Goal: Transaction & Acquisition: Purchase product/service

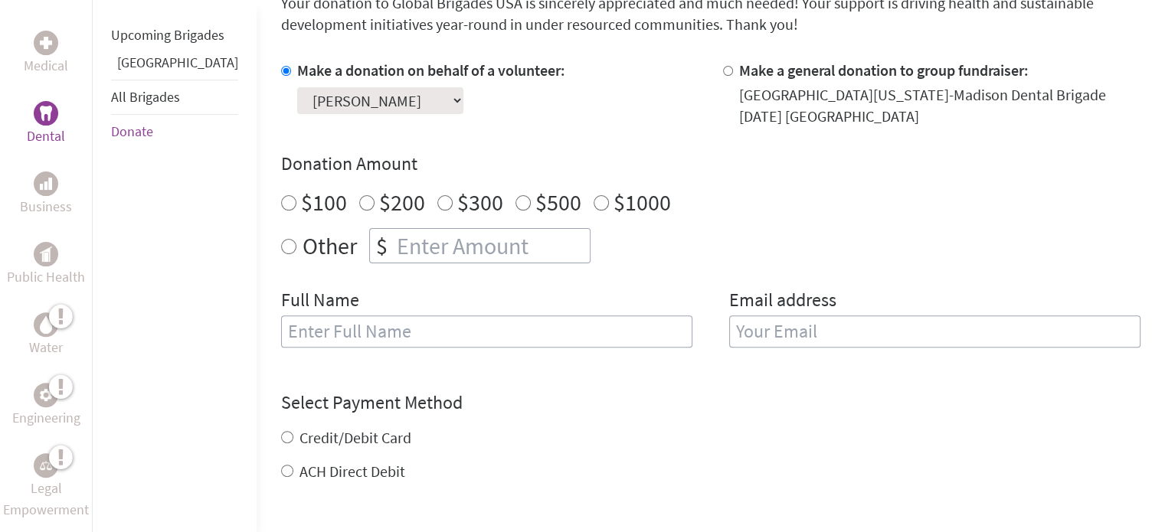
scroll to position [490, 0]
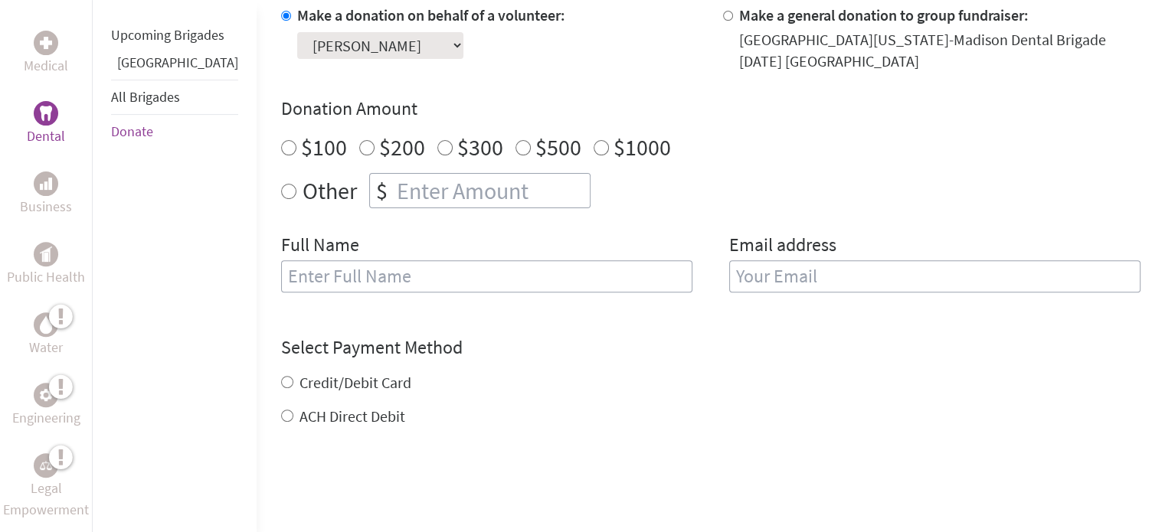
click at [281, 149] on input "$100" at bounding box center [288, 147] width 15 height 15
radio input "true"
click at [293, 282] on input "text" at bounding box center [486, 276] width 411 height 32
type input "[PERSON_NAME]"
type input "[EMAIL_ADDRESS][DOMAIN_NAME]"
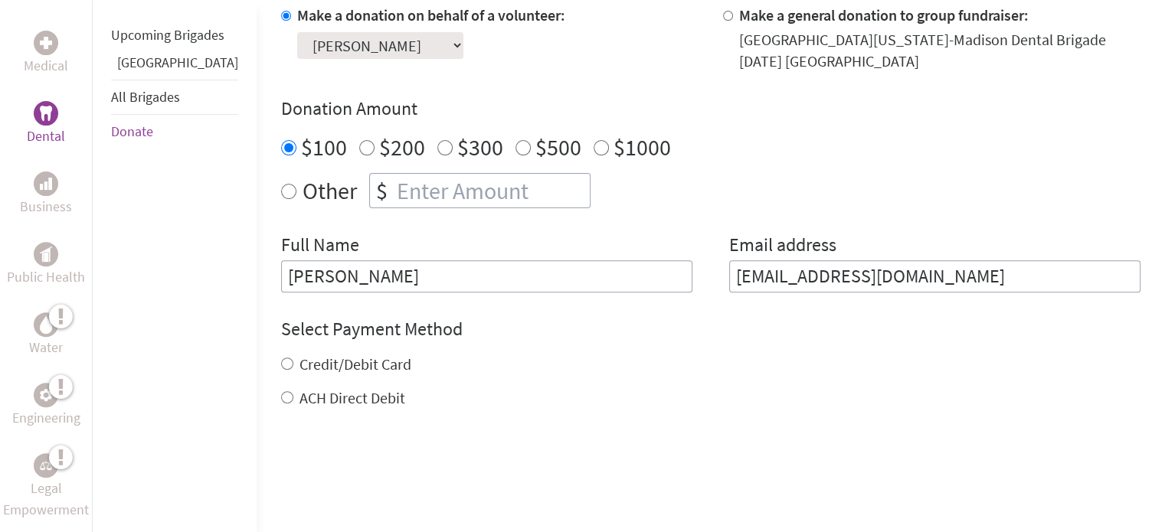
click at [281, 363] on input "Credit/Debit Card" at bounding box center [287, 364] width 12 height 12
radio input "true"
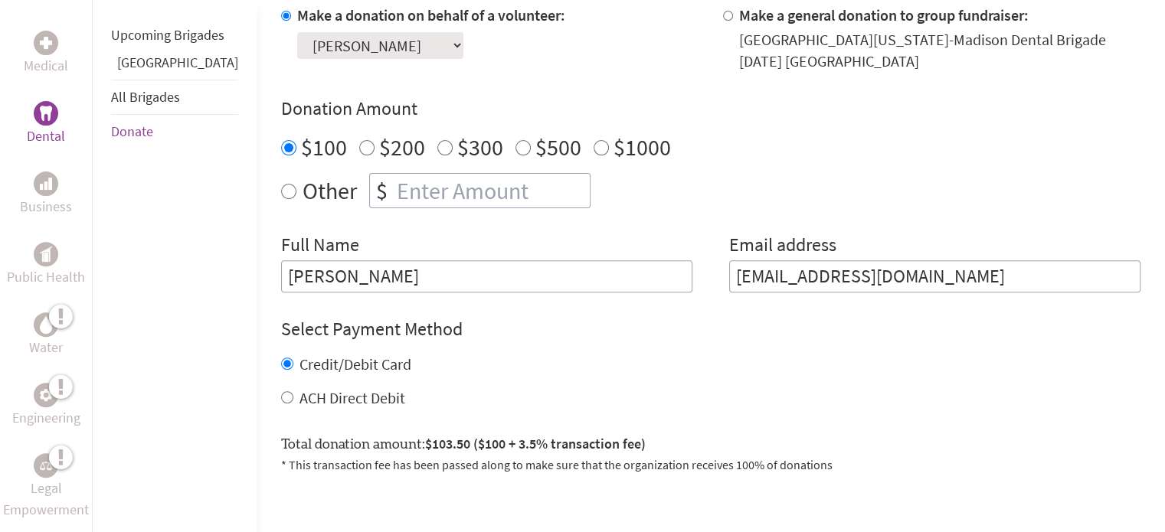
click at [778, 431] on div "Total donation amount: $103.50 ($100 + 3.5% transaction fee) * This transaction…" at bounding box center [711, 447] width 860 height 53
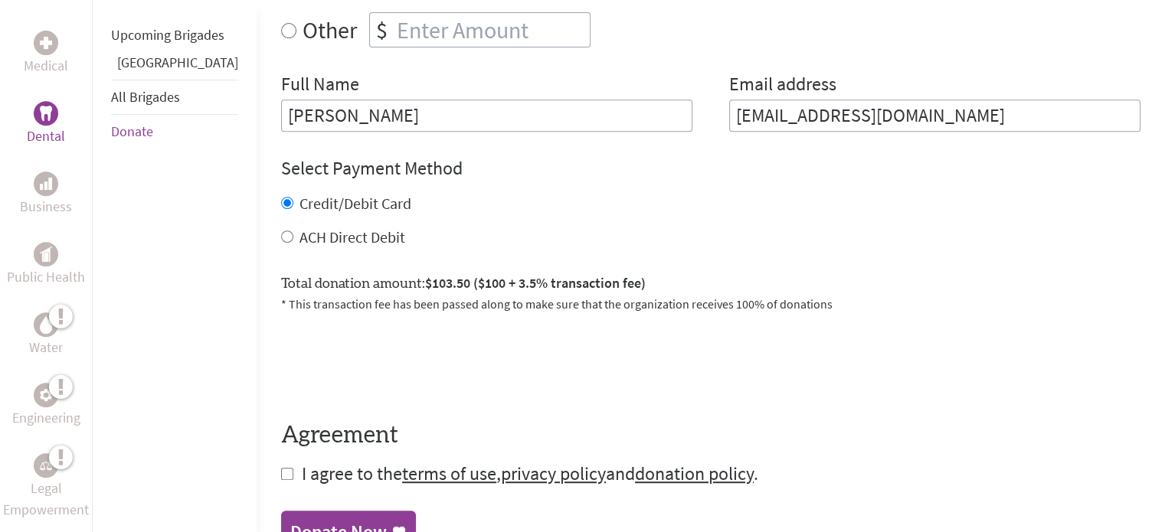
scroll to position [674, 0]
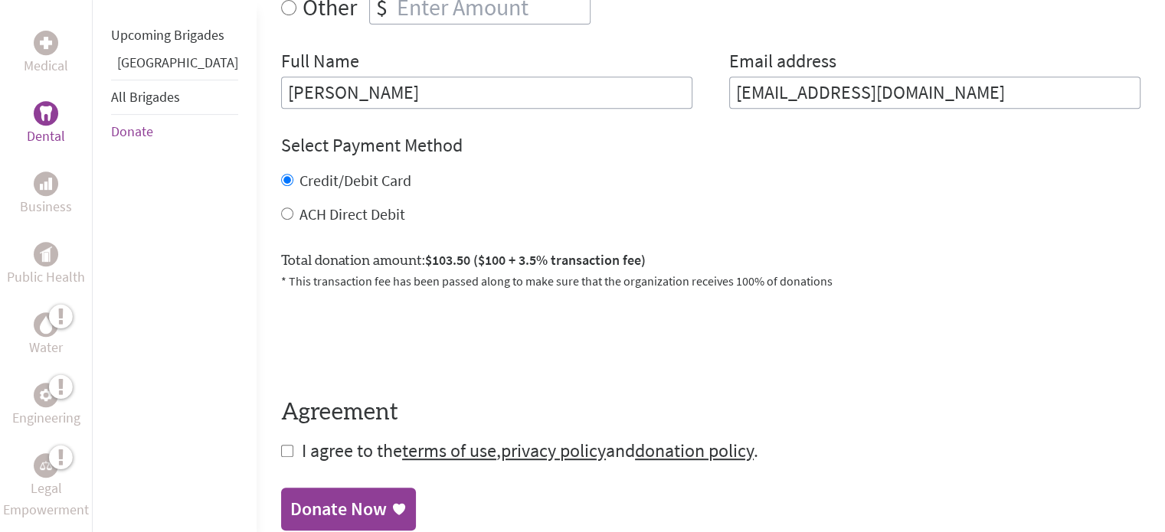
click at [281, 213] on input "ACH Direct Debit" at bounding box center [287, 214] width 12 height 12
radio input "true"
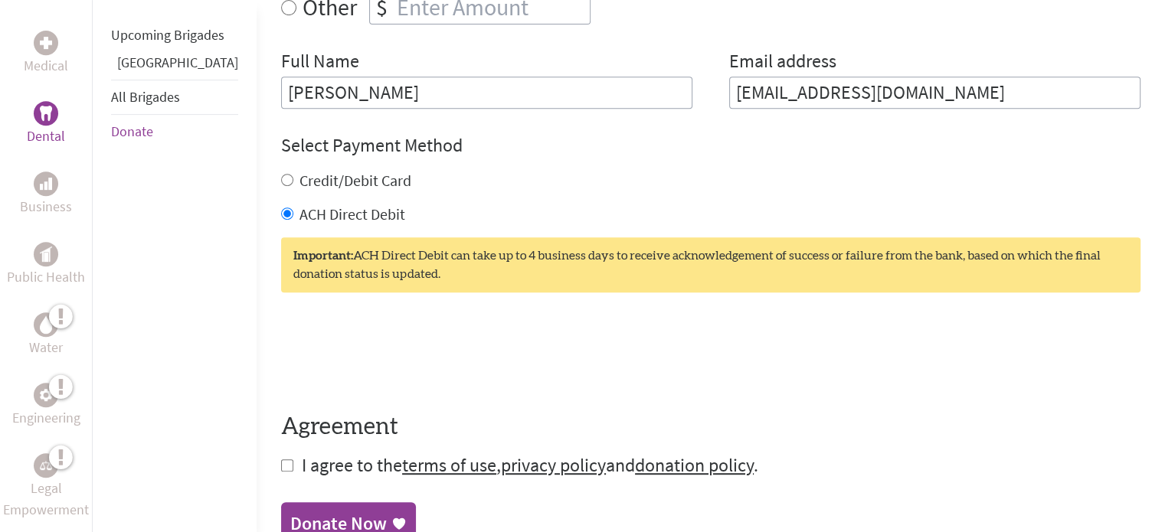
click at [281, 178] on input "Credit/Debit Card" at bounding box center [287, 180] width 12 height 12
radio input "true"
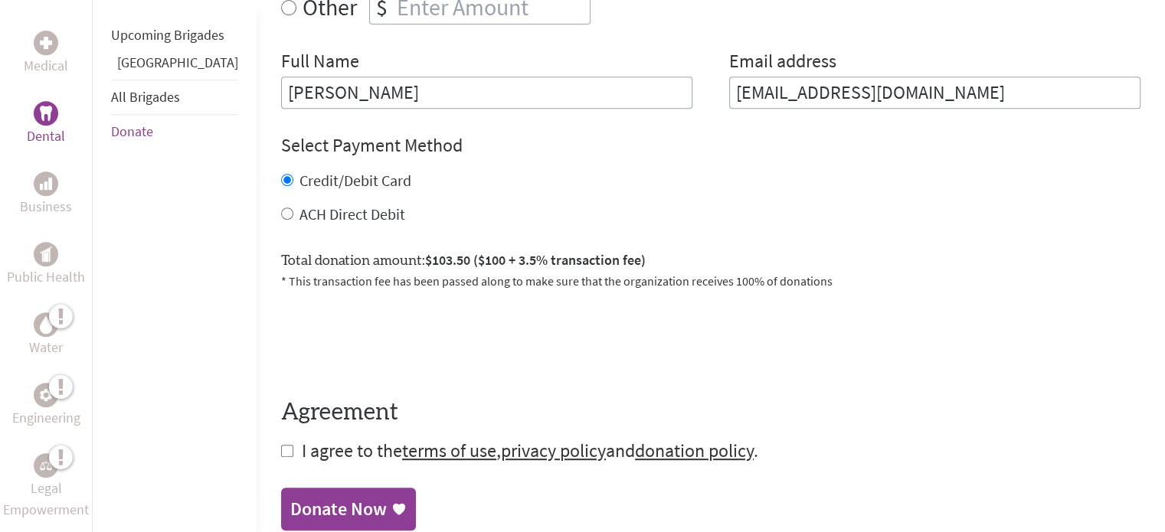
click at [281, 449] on input "checkbox" at bounding box center [287, 451] width 12 height 12
checkbox input "true"
click at [314, 509] on div "Donate Now" at bounding box center [338, 511] width 97 height 25
